Goal: Find specific page/section: Find specific page/section

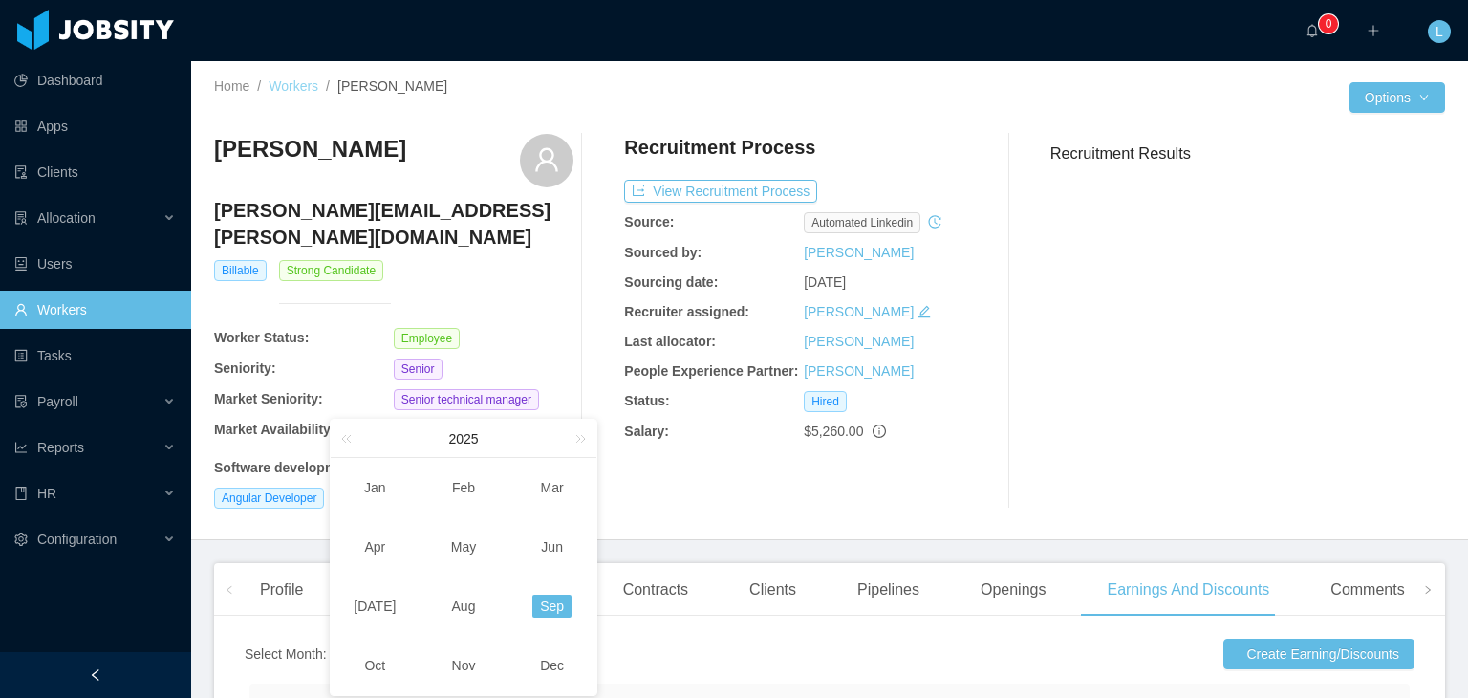
click at [275, 92] on link "Workers" at bounding box center [294, 85] width 50 height 15
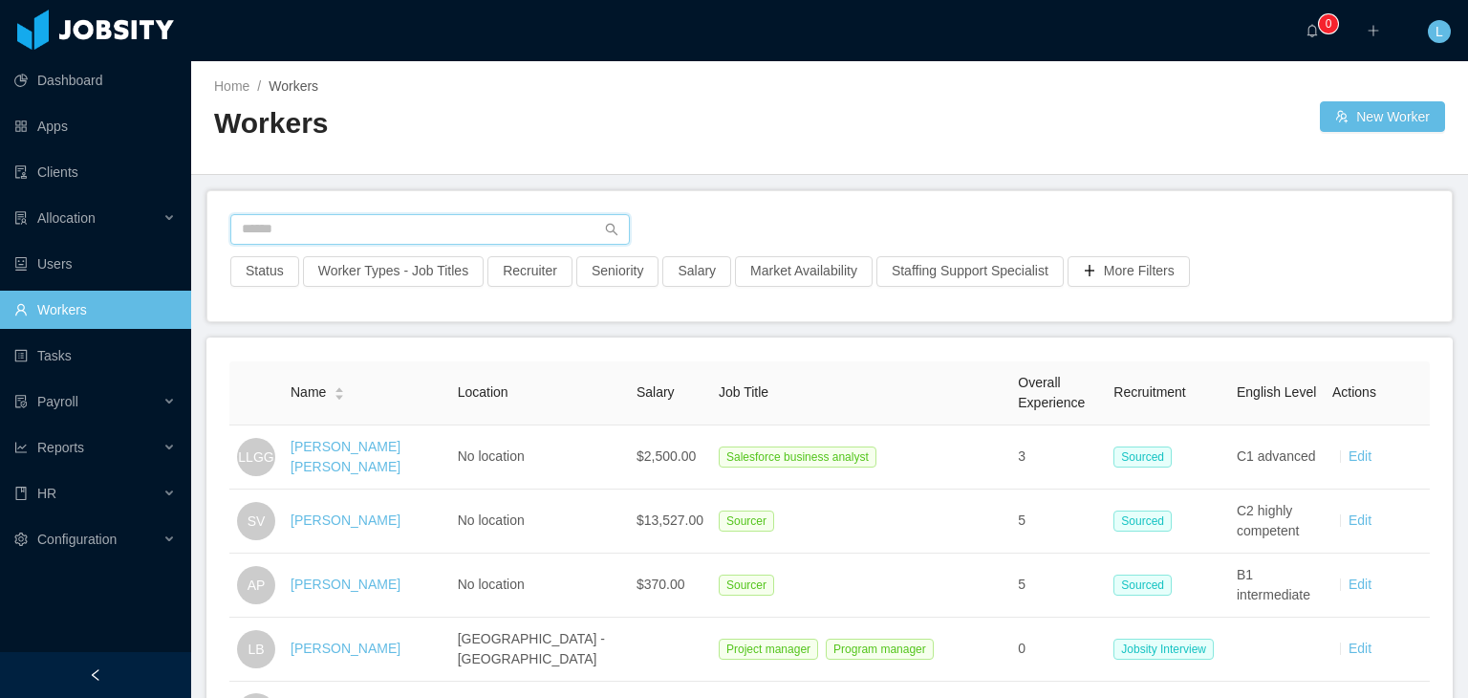
click at [328, 217] on input "text" at bounding box center [430, 229] width 400 height 31
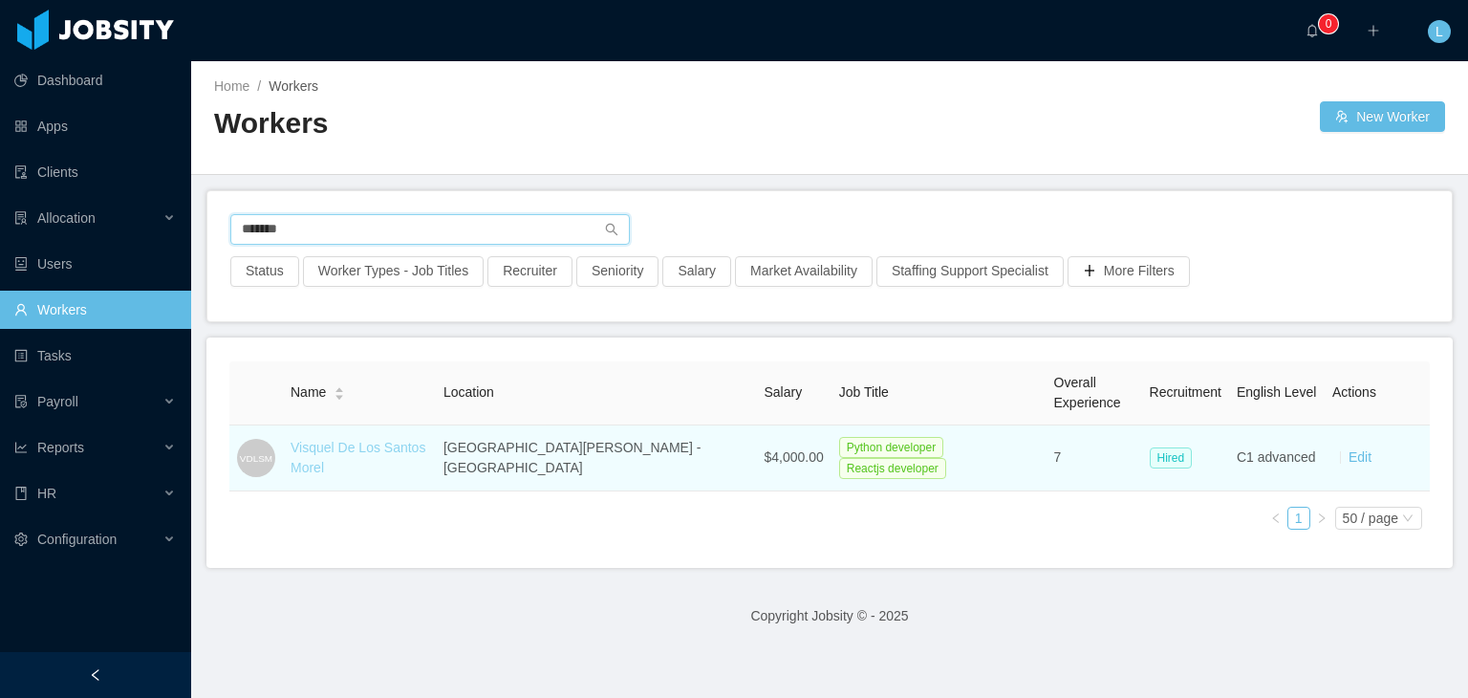
type input "*******"
click at [403, 462] on link "Visquel De Los Santos Morel" at bounding box center [358, 457] width 135 height 35
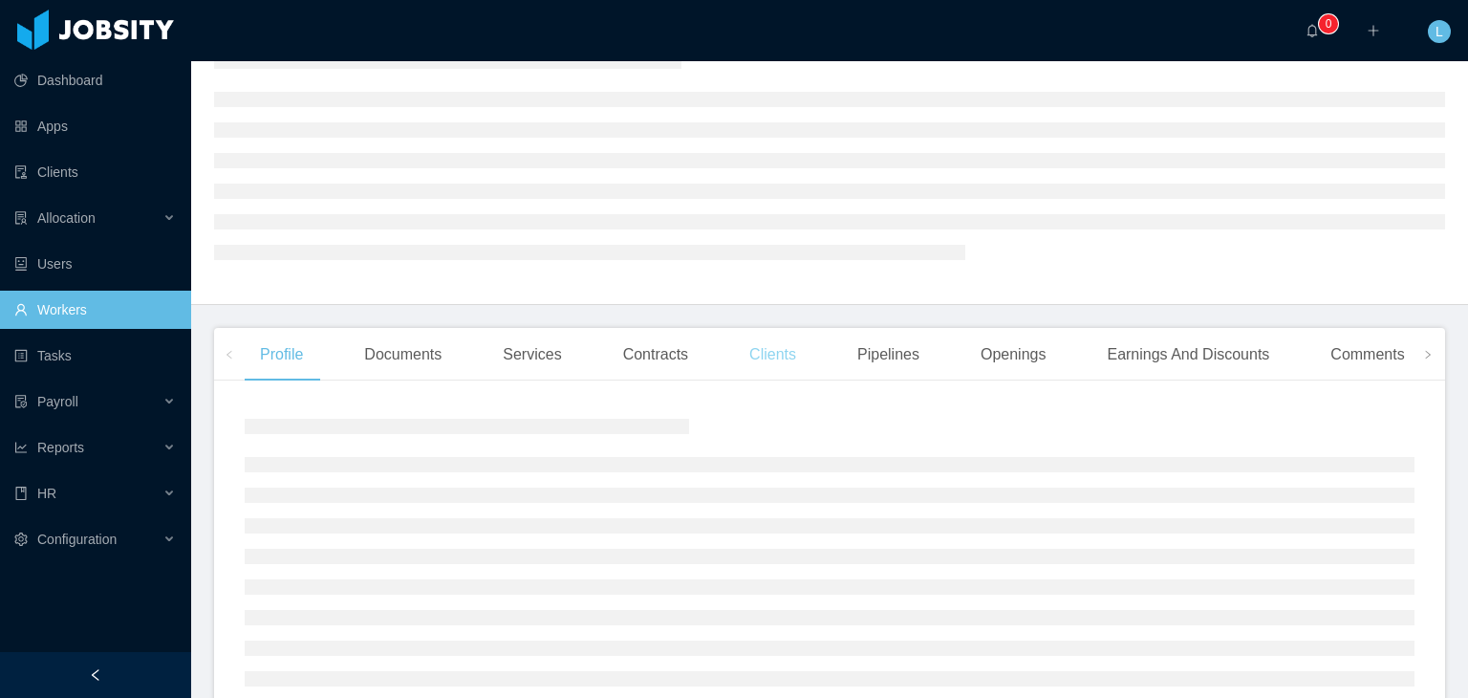
click at [769, 357] on div "Clients" at bounding box center [772, 355] width 77 height 54
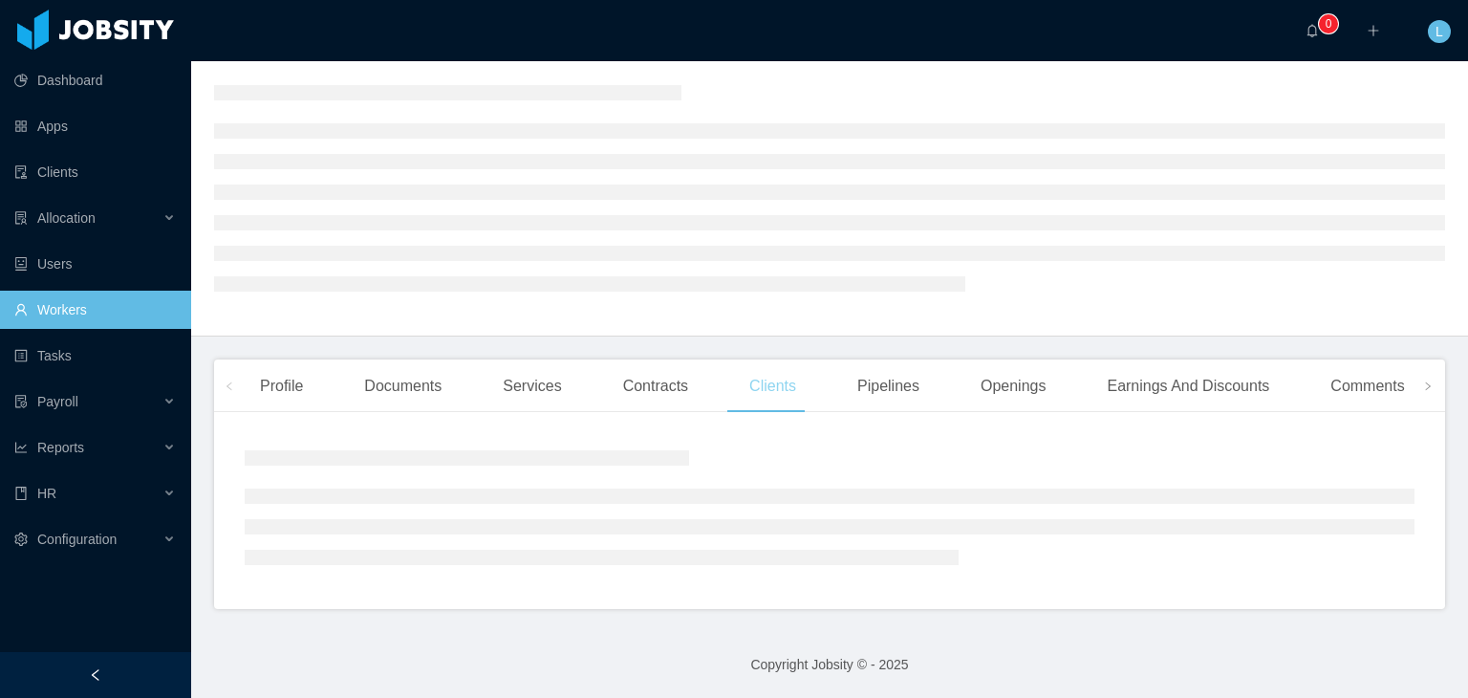
scroll to position [96, 0]
